Goal: Navigation & Orientation: Find specific page/section

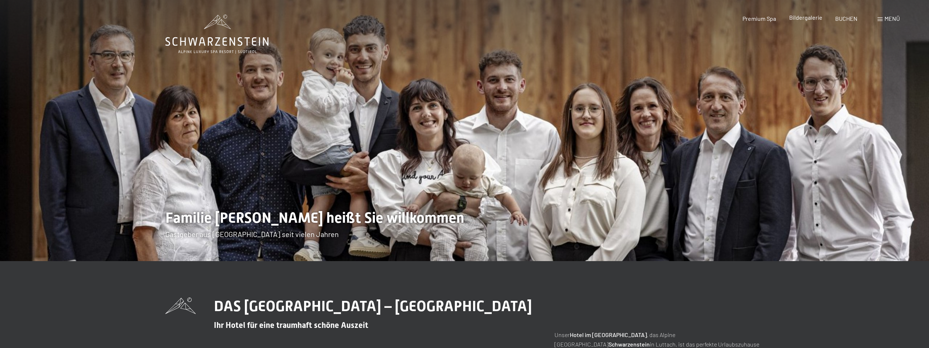
click at [801, 20] on span "Bildergalerie" at bounding box center [805, 17] width 33 height 7
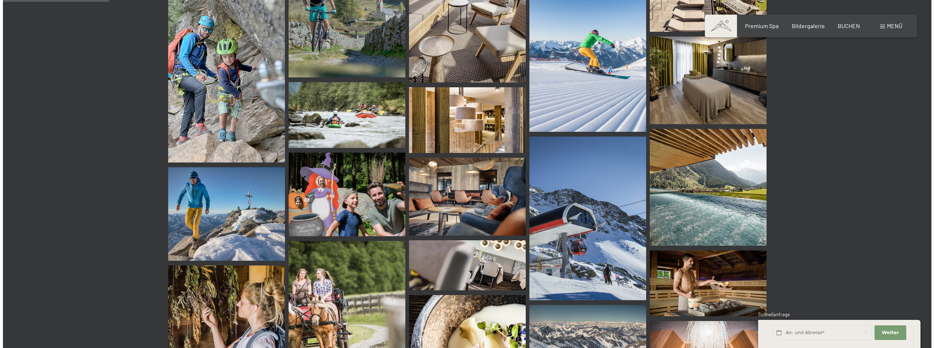
scroll to position [1058, 0]
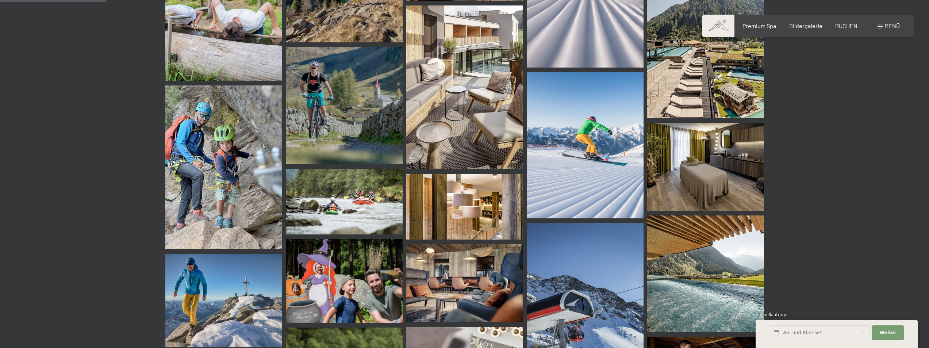
click at [886, 26] on span "Menü" at bounding box center [891, 25] width 15 height 7
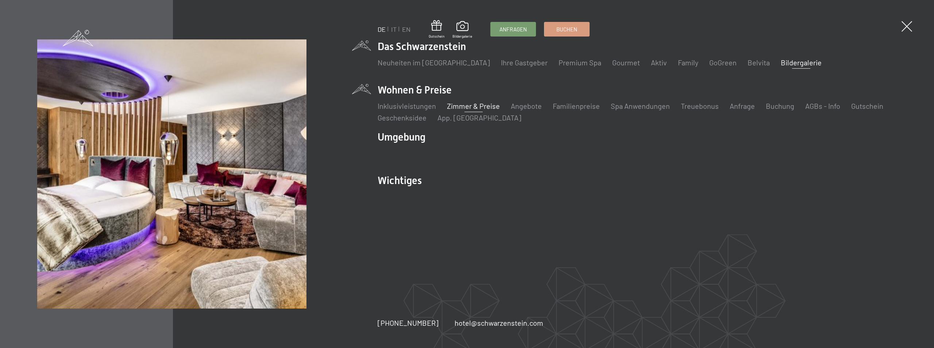
click at [484, 107] on link "Zimmer & Preise" at bounding box center [473, 105] width 53 height 9
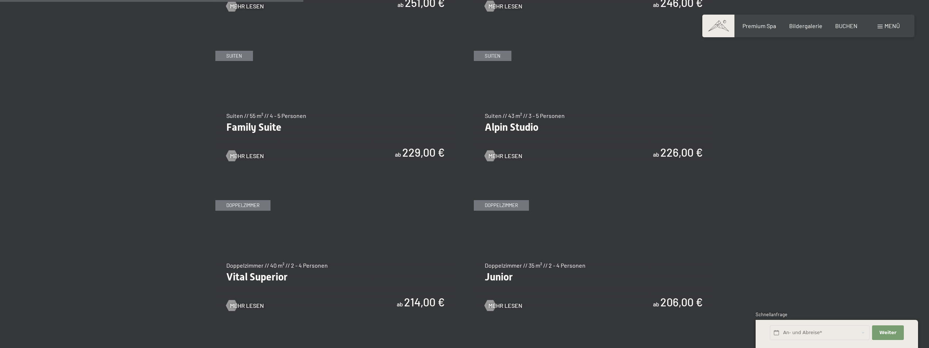
scroll to position [803, 0]
